Goal: Task Accomplishment & Management: Manage account settings

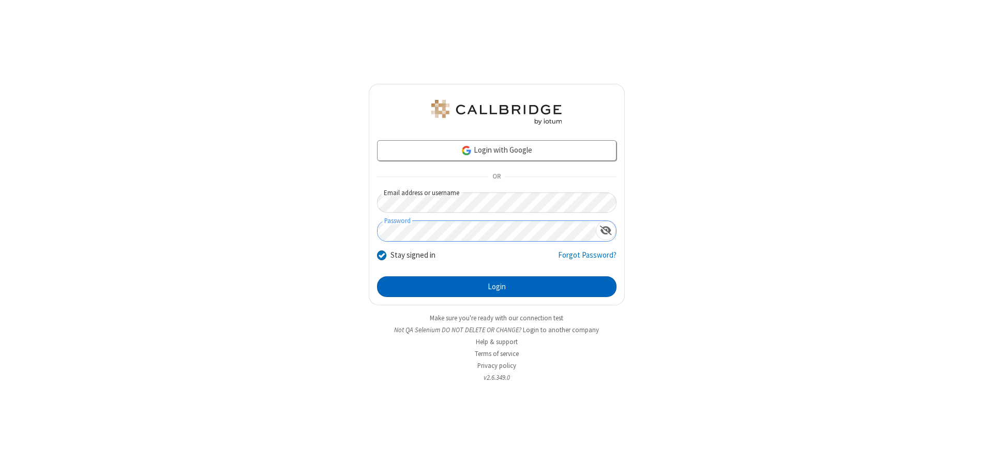
click at [496, 286] on button "Login" at bounding box center [496, 286] width 239 height 21
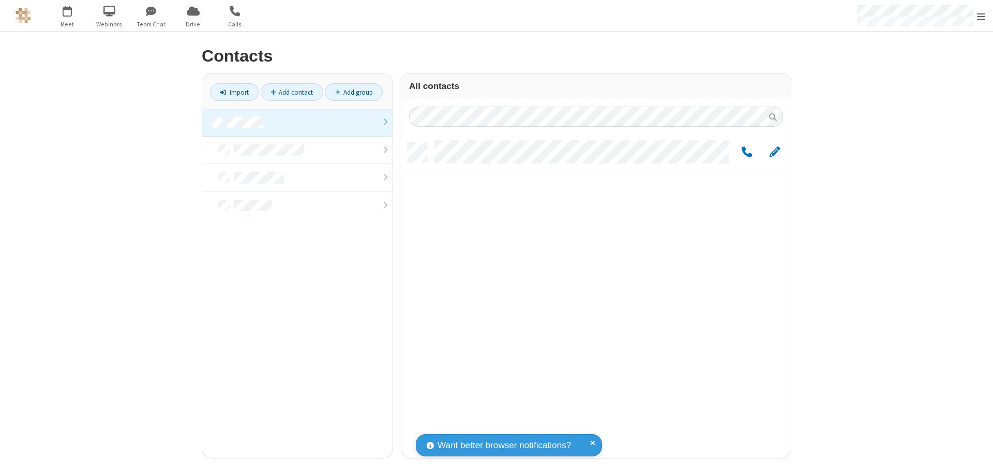
scroll to position [315, 382]
click at [297, 122] on link at bounding box center [297, 123] width 190 height 28
click at [774, 151] on span "Edit" at bounding box center [774, 152] width 10 height 13
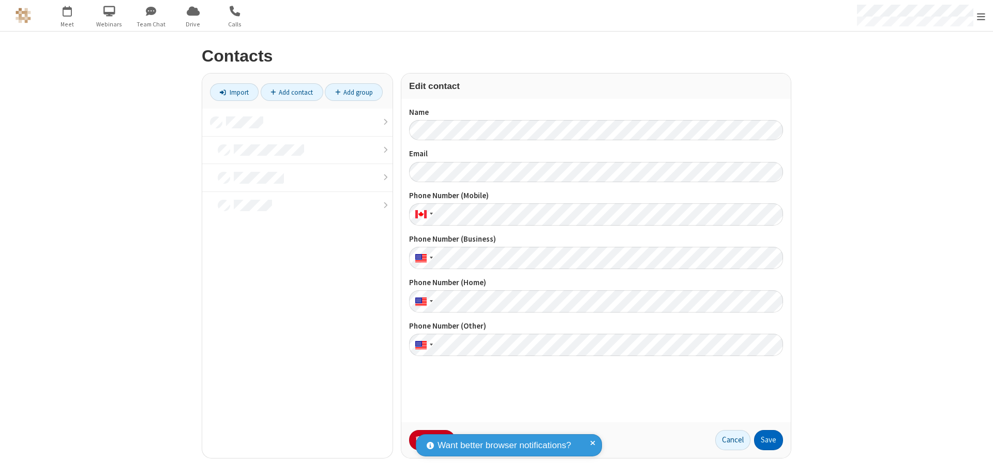
click at [768, 439] on button "Save" at bounding box center [768, 440] width 29 height 21
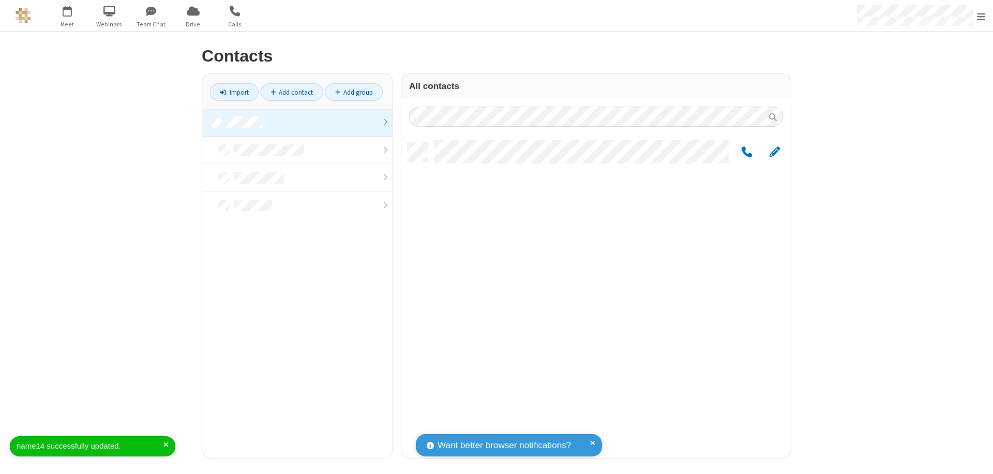
scroll to position [315, 382]
